Goal: Navigation & Orientation: Find specific page/section

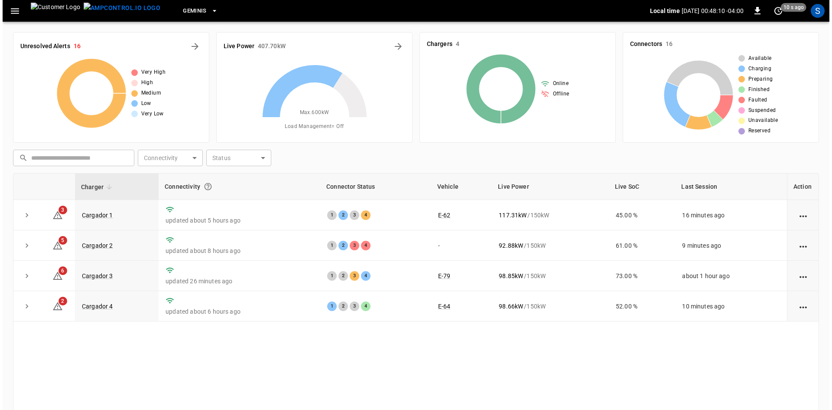
scroll to position [40, 0]
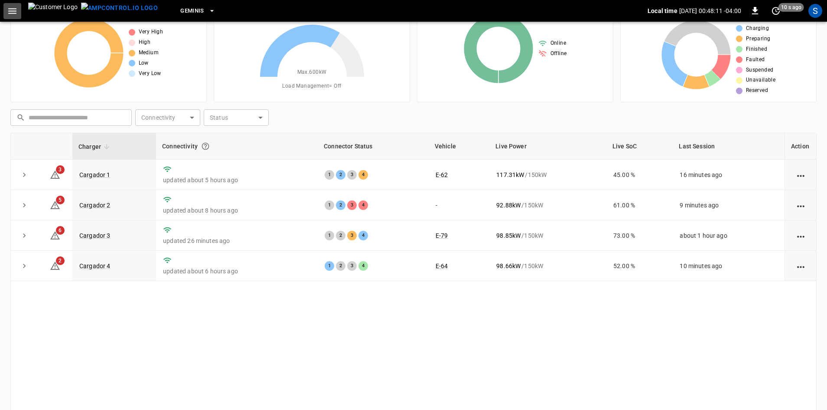
click at [15, 9] on icon "button" at bounding box center [12, 11] width 11 height 11
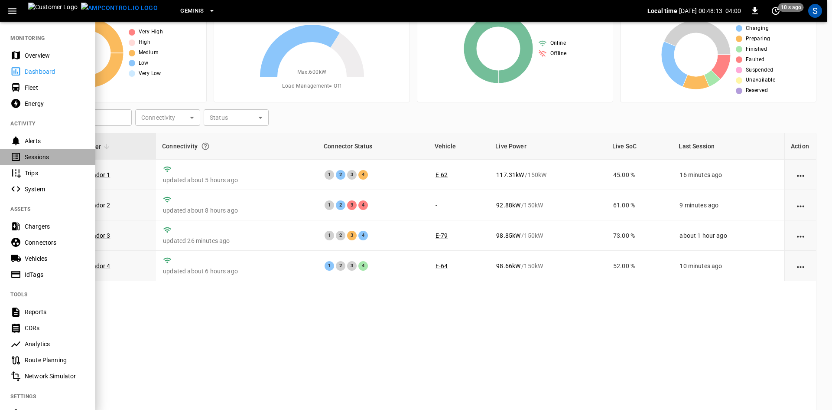
click at [48, 157] on div "Sessions" at bounding box center [55, 157] width 60 height 9
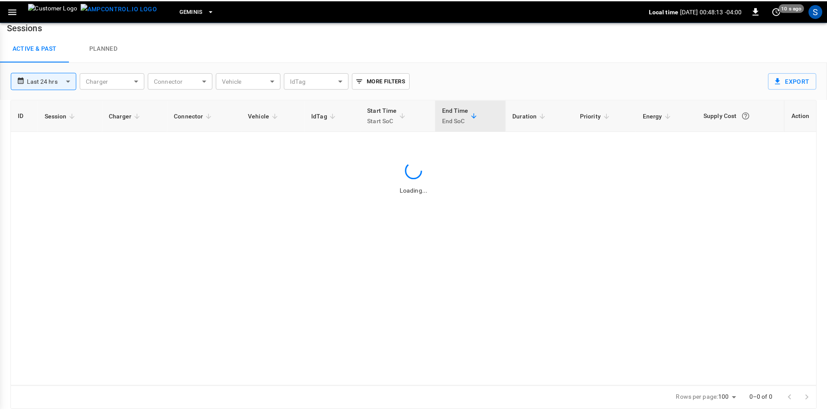
scroll to position [8, 0]
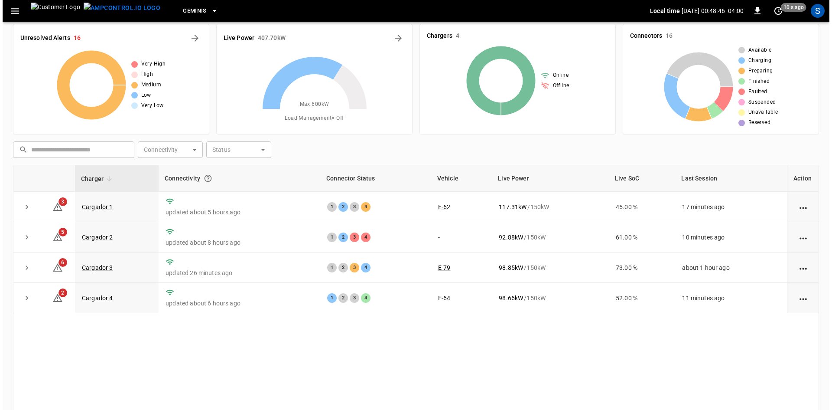
scroll to position [40, 0]
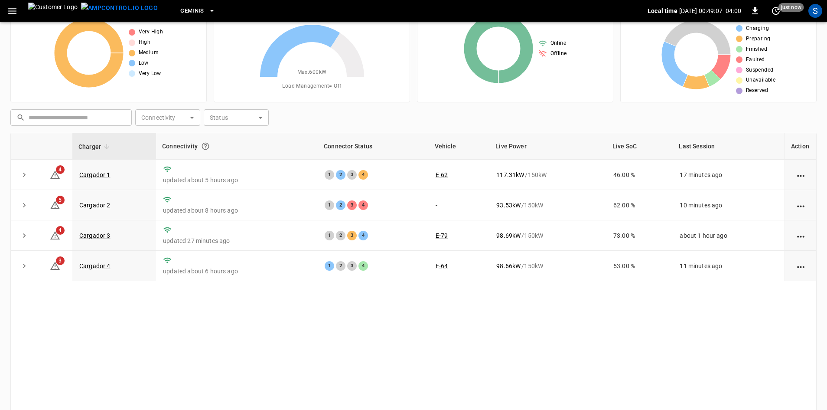
click at [12, 10] on icon "button" at bounding box center [12, 11] width 11 height 11
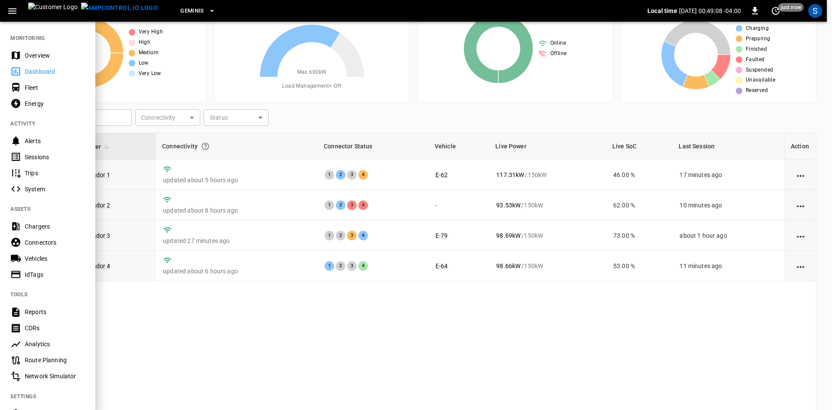
drag, startPoint x: 39, startPoint y: 158, endPoint x: 120, endPoint y: 172, distance: 81.4
click at [39, 158] on div "Sessions" at bounding box center [55, 157] width 60 height 9
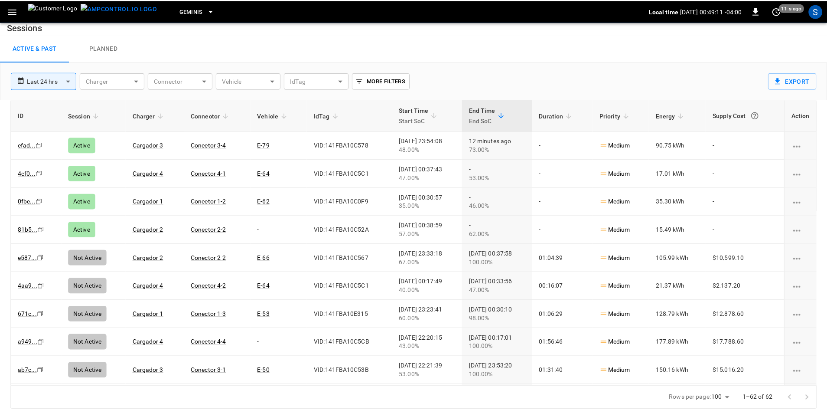
scroll to position [8, 0]
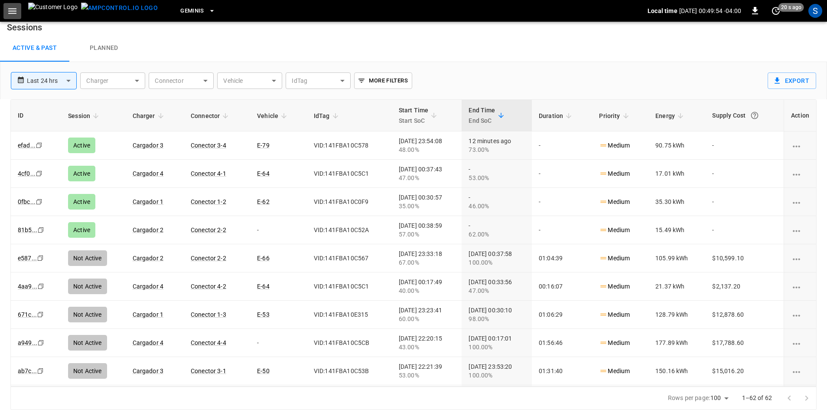
click at [14, 11] on icon "button" at bounding box center [12, 11] width 8 height 6
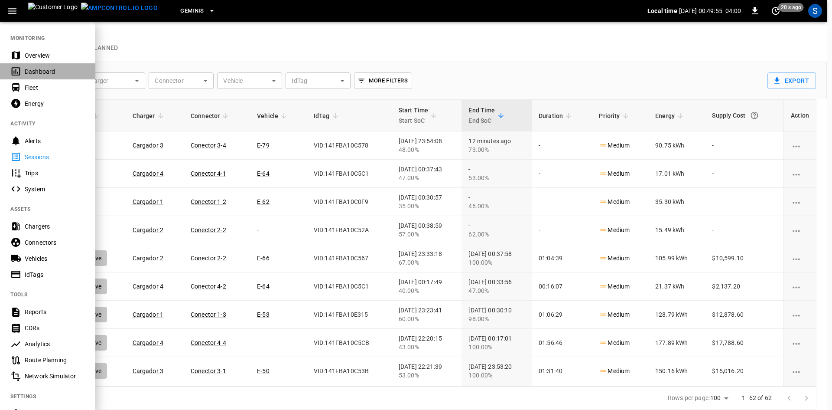
click at [45, 72] on div "Dashboard" at bounding box center [55, 71] width 60 height 9
